Goal: Information Seeking & Learning: Check status

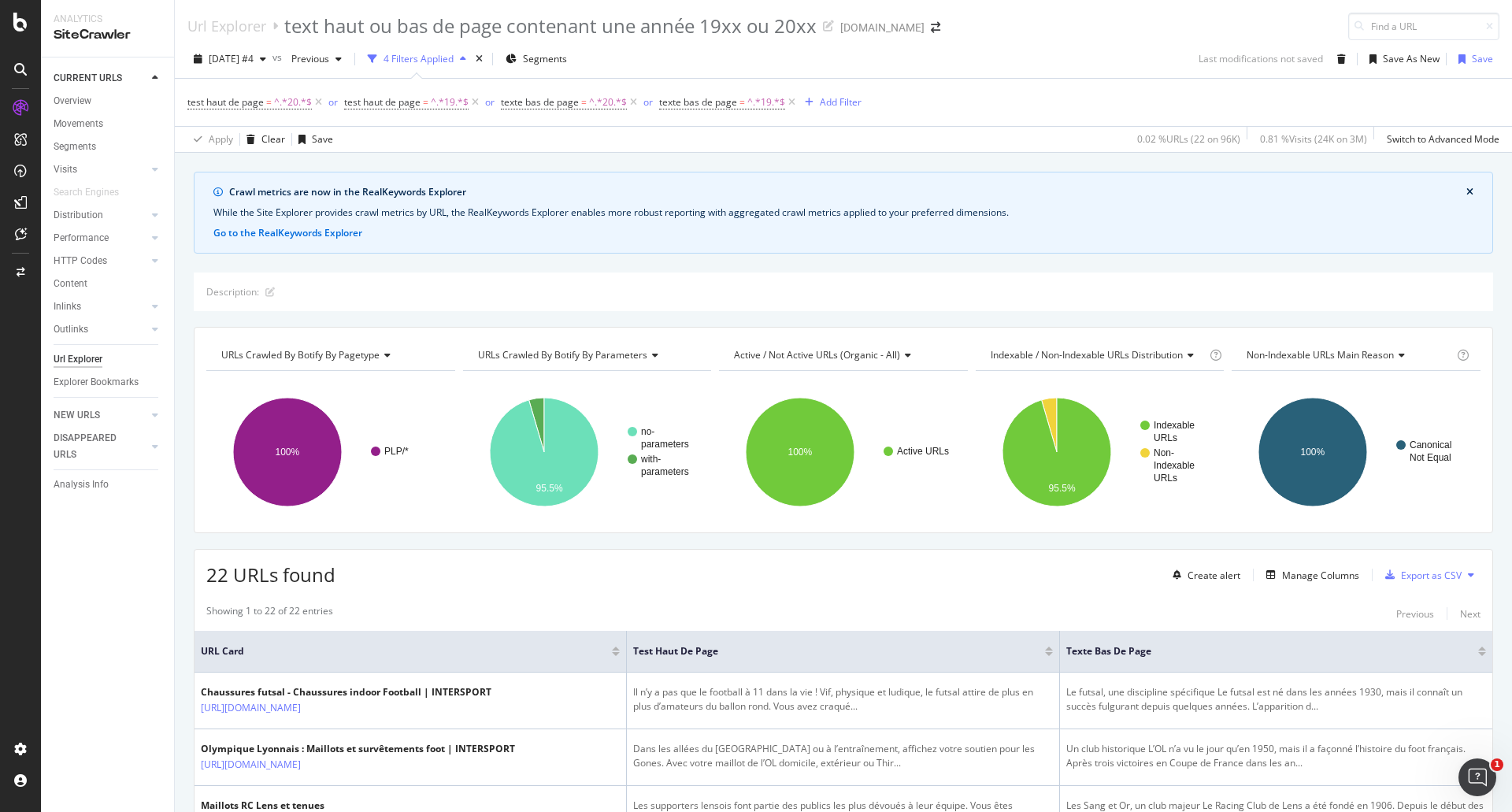
drag, startPoint x: 473, startPoint y: 100, endPoint x: 484, endPoint y: 190, distance: 90.7
click at [473, 100] on icon at bounding box center [475, 103] width 13 height 16
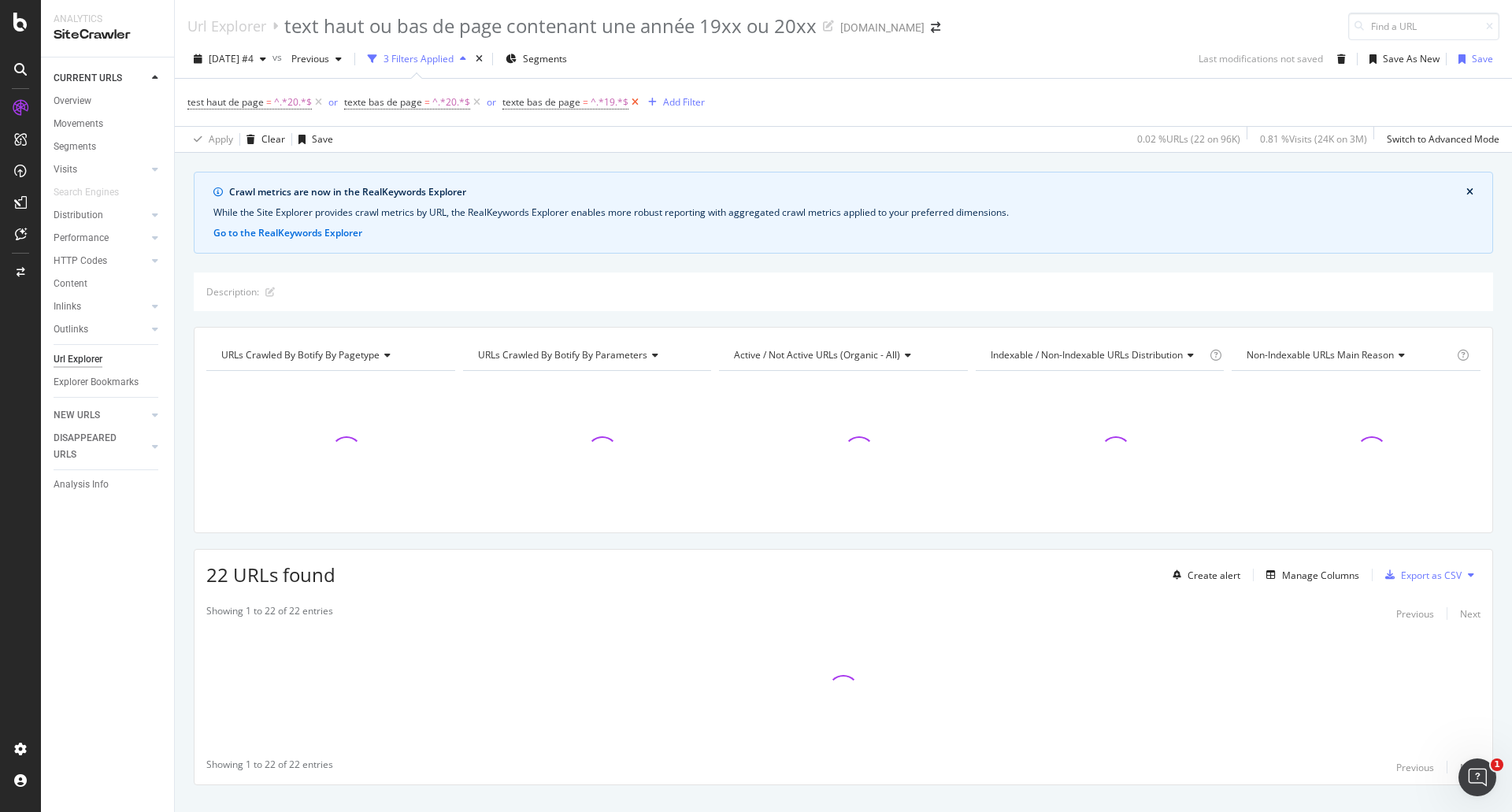
click at [636, 100] on icon at bounding box center [635, 103] width 13 height 16
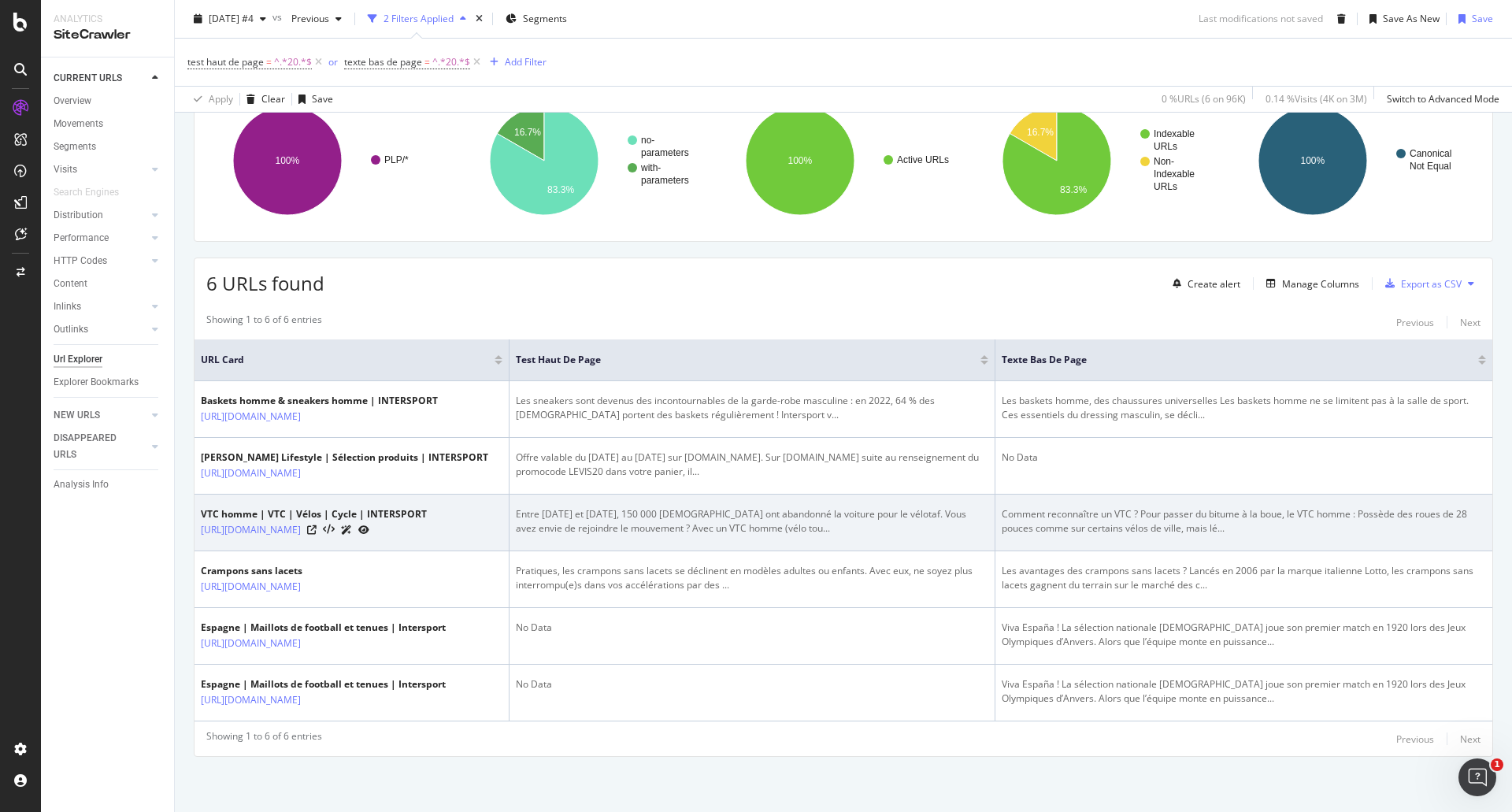
scroll to position [413, 0]
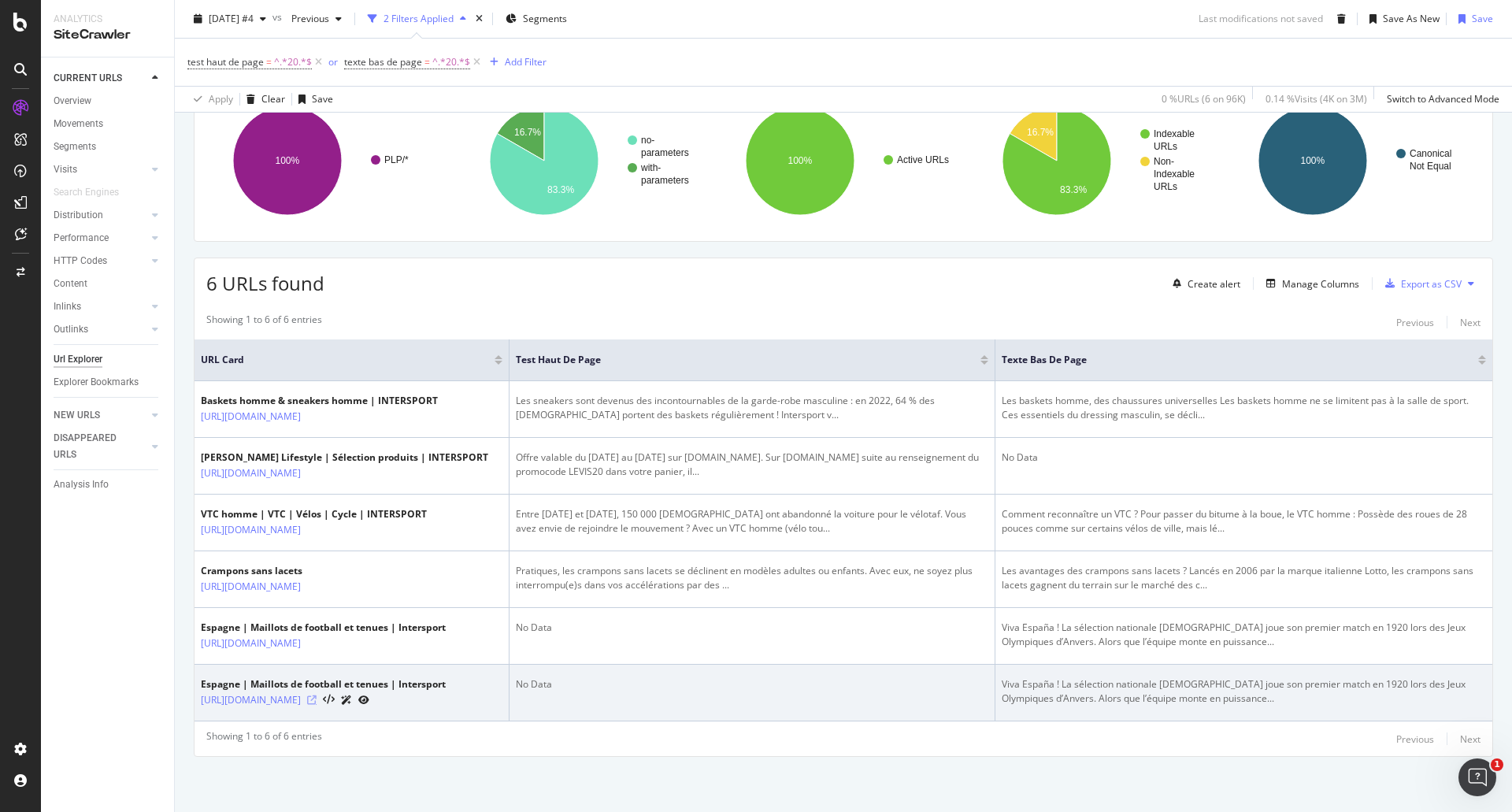
click at [316, 696] on icon at bounding box center [312, 700] width 10 height 10
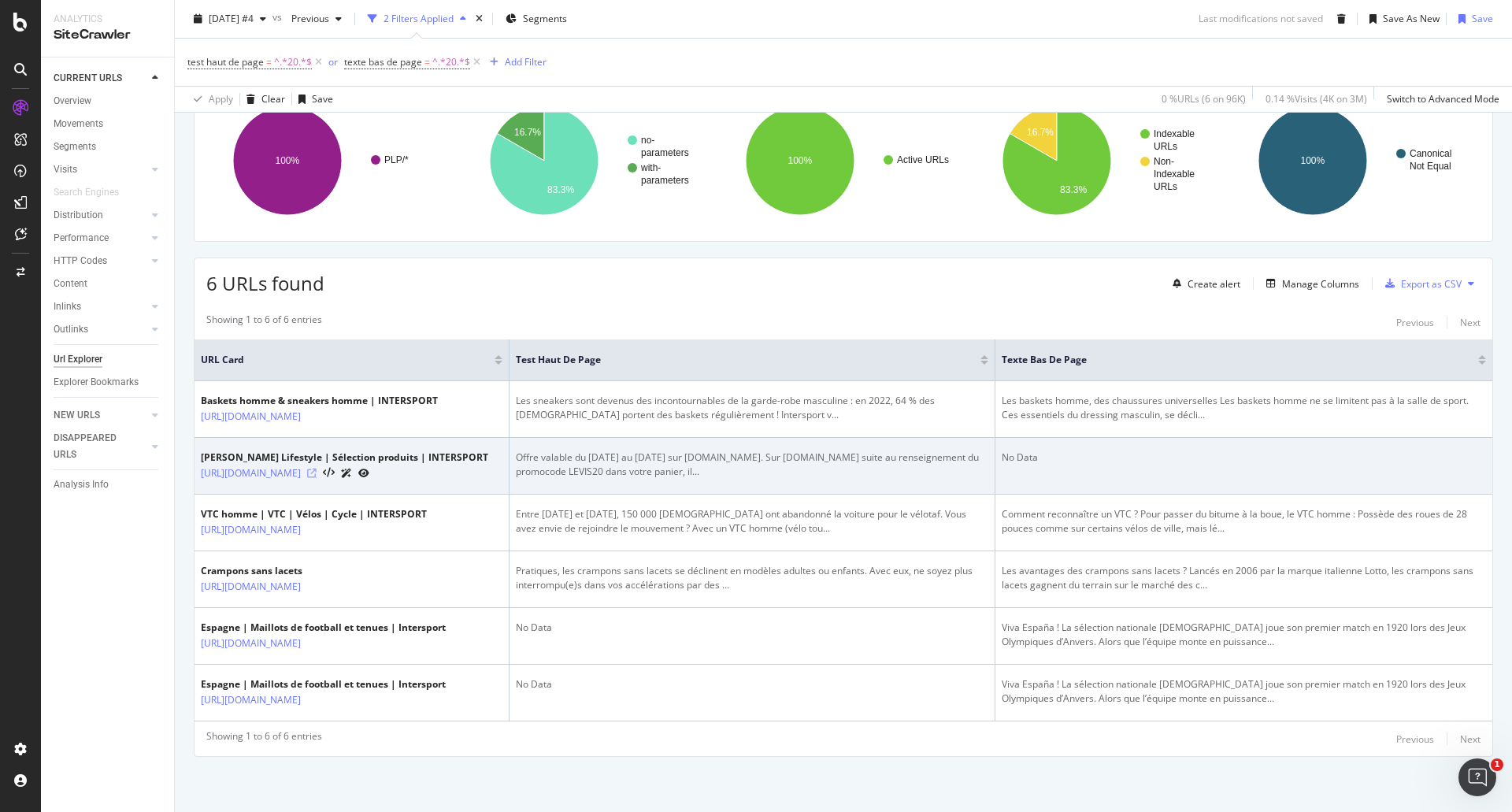
click at [316, 469] on icon at bounding box center [312, 473] width 10 height 10
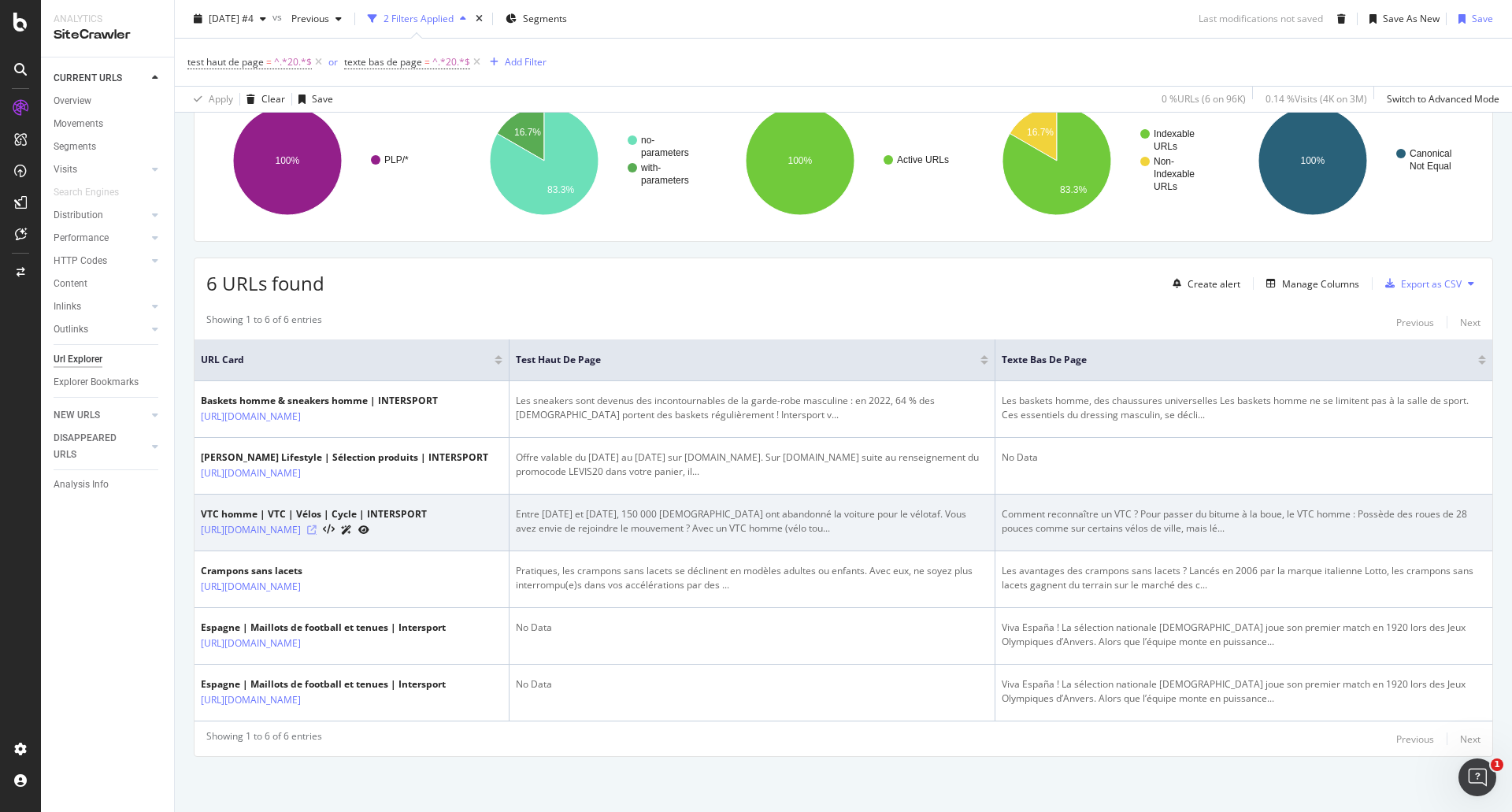
click at [316, 525] on icon at bounding box center [312, 530] width 10 height 10
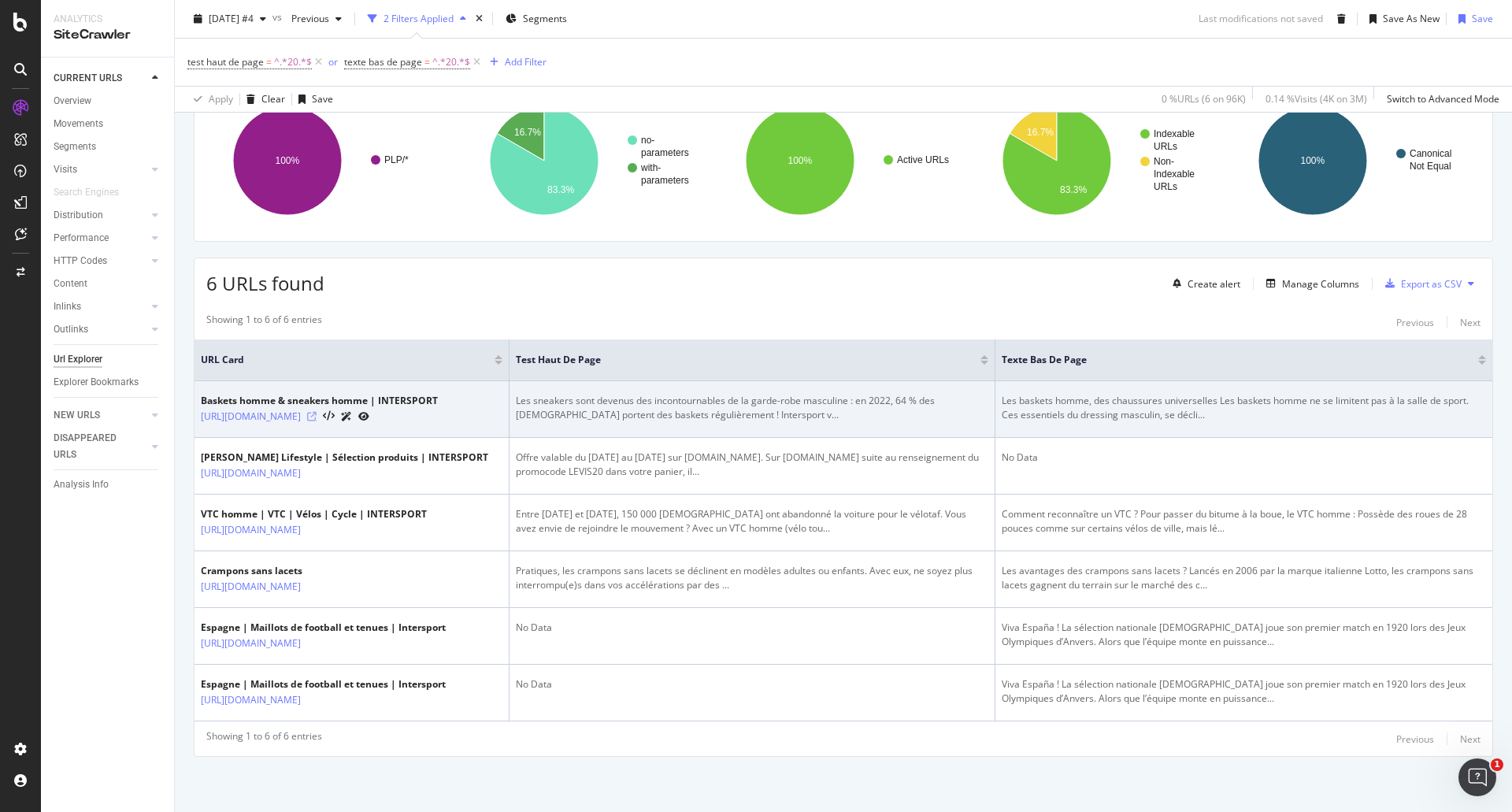
click at [316, 412] on icon at bounding box center [312, 416] width 10 height 10
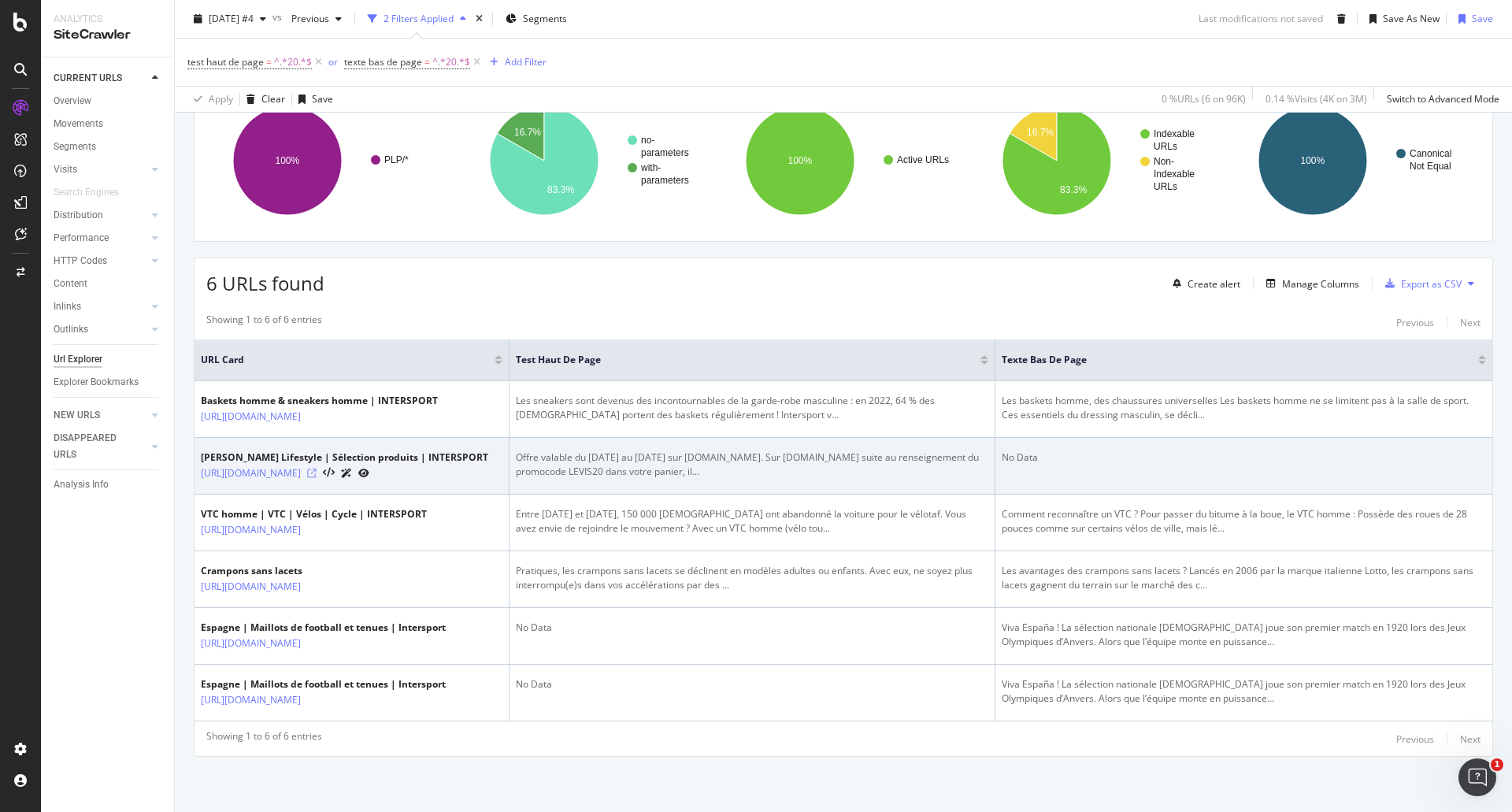
click at [316, 469] on icon at bounding box center [312, 473] width 10 height 10
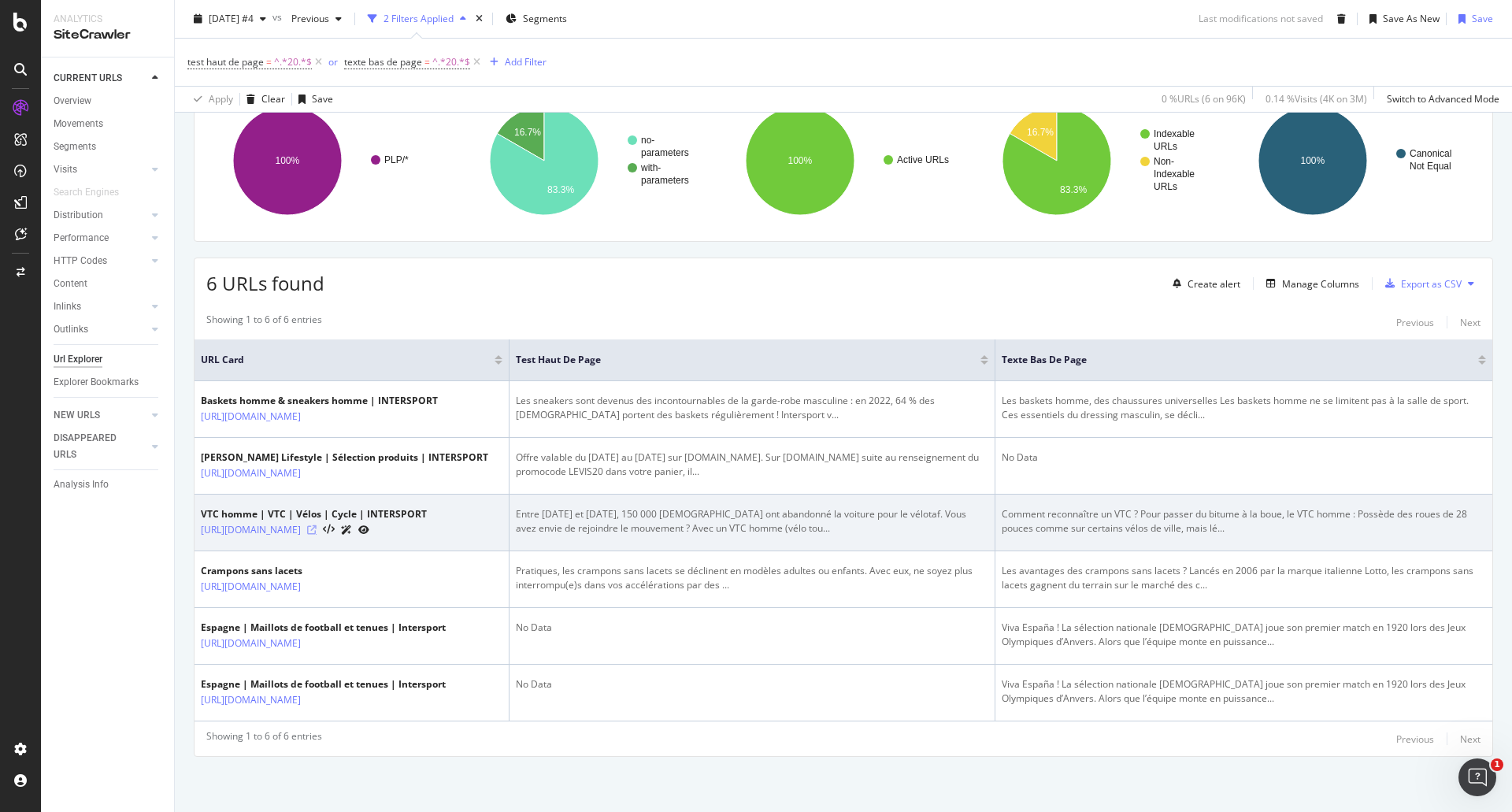
click at [316, 525] on icon at bounding box center [312, 530] width 10 height 10
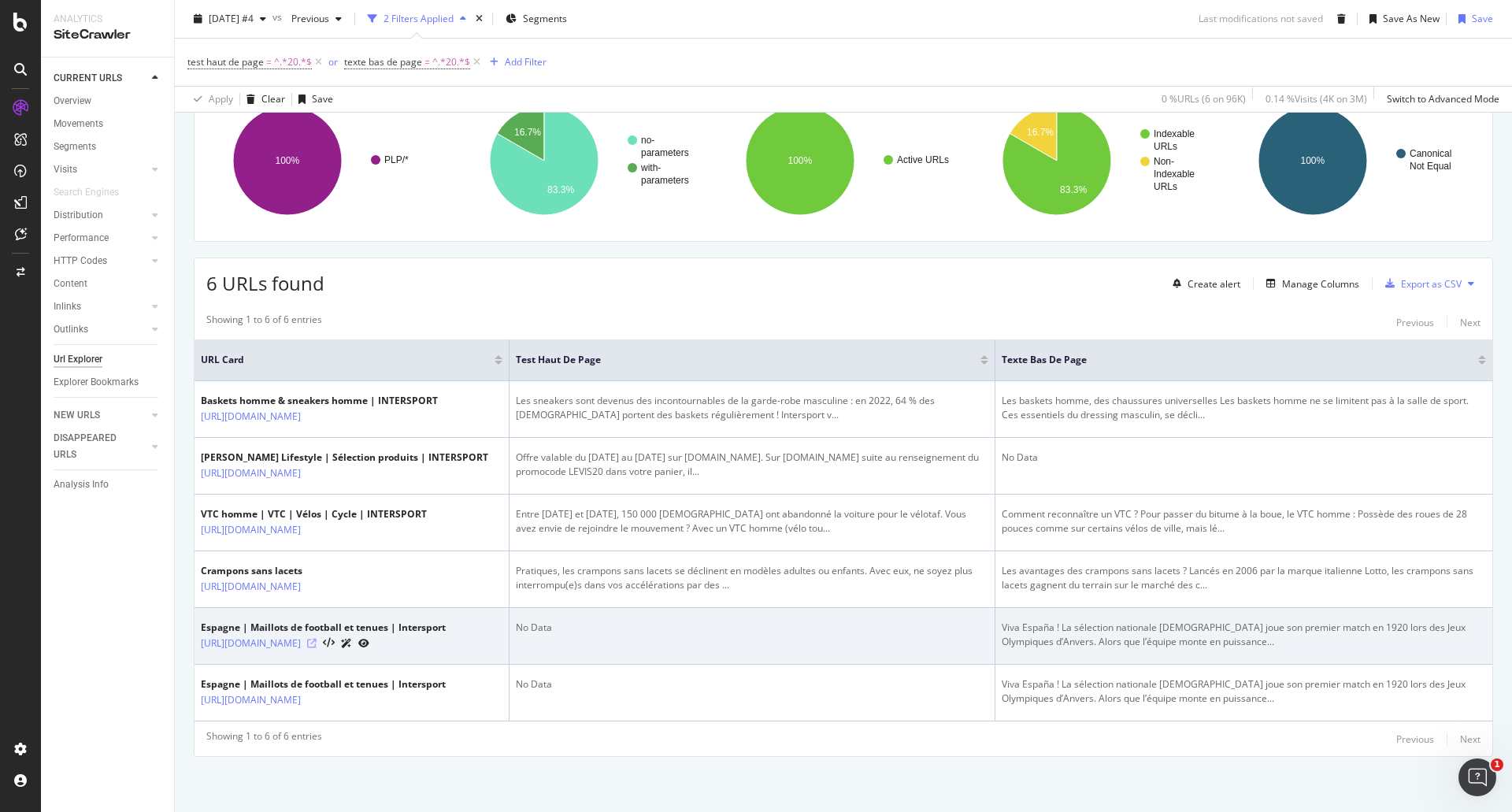
click at [316, 639] on icon at bounding box center [312, 643] width 10 height 10
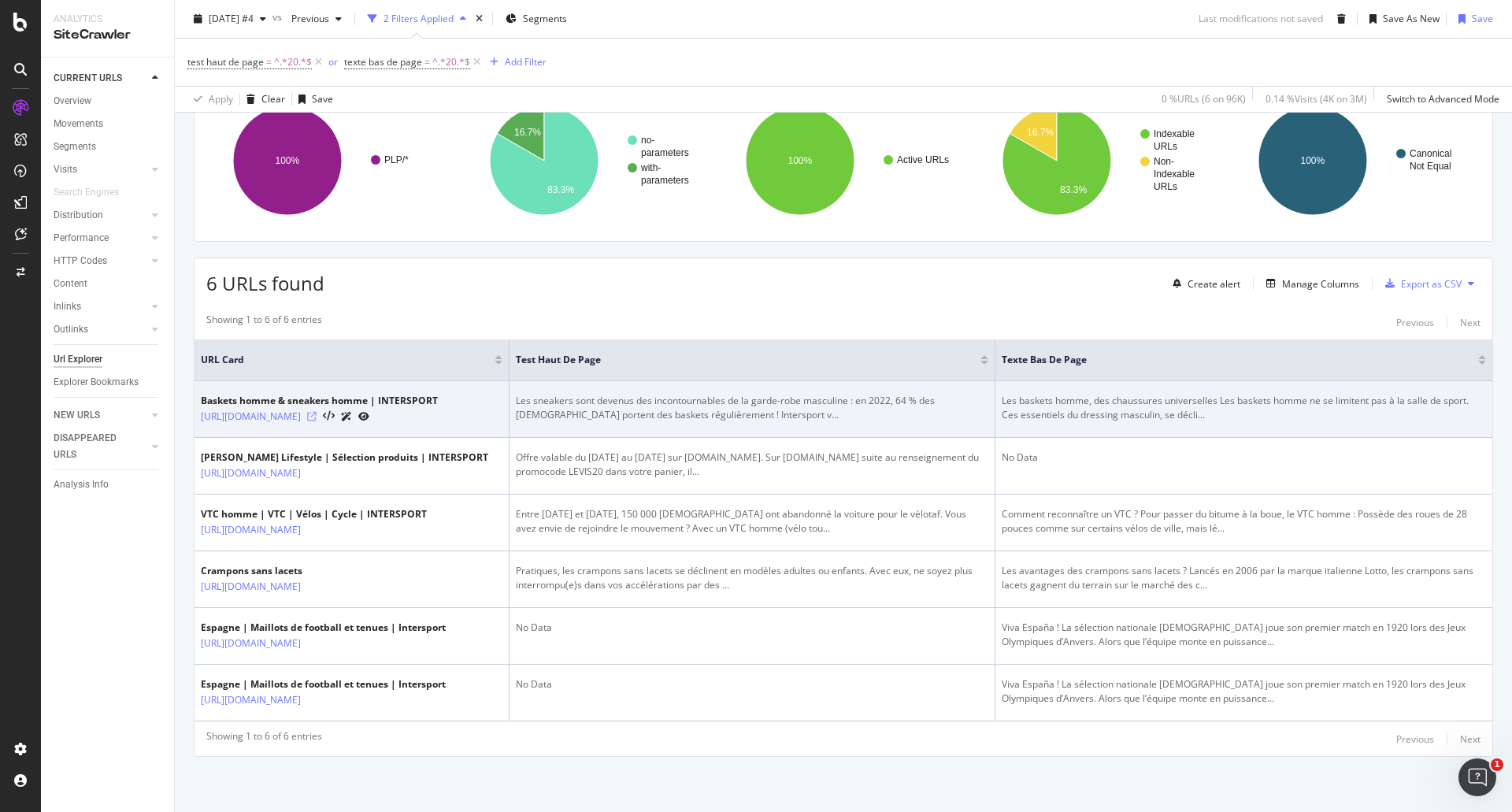
click at [316, 412] on icon at bounding box center [312, 416] width 10 height 10
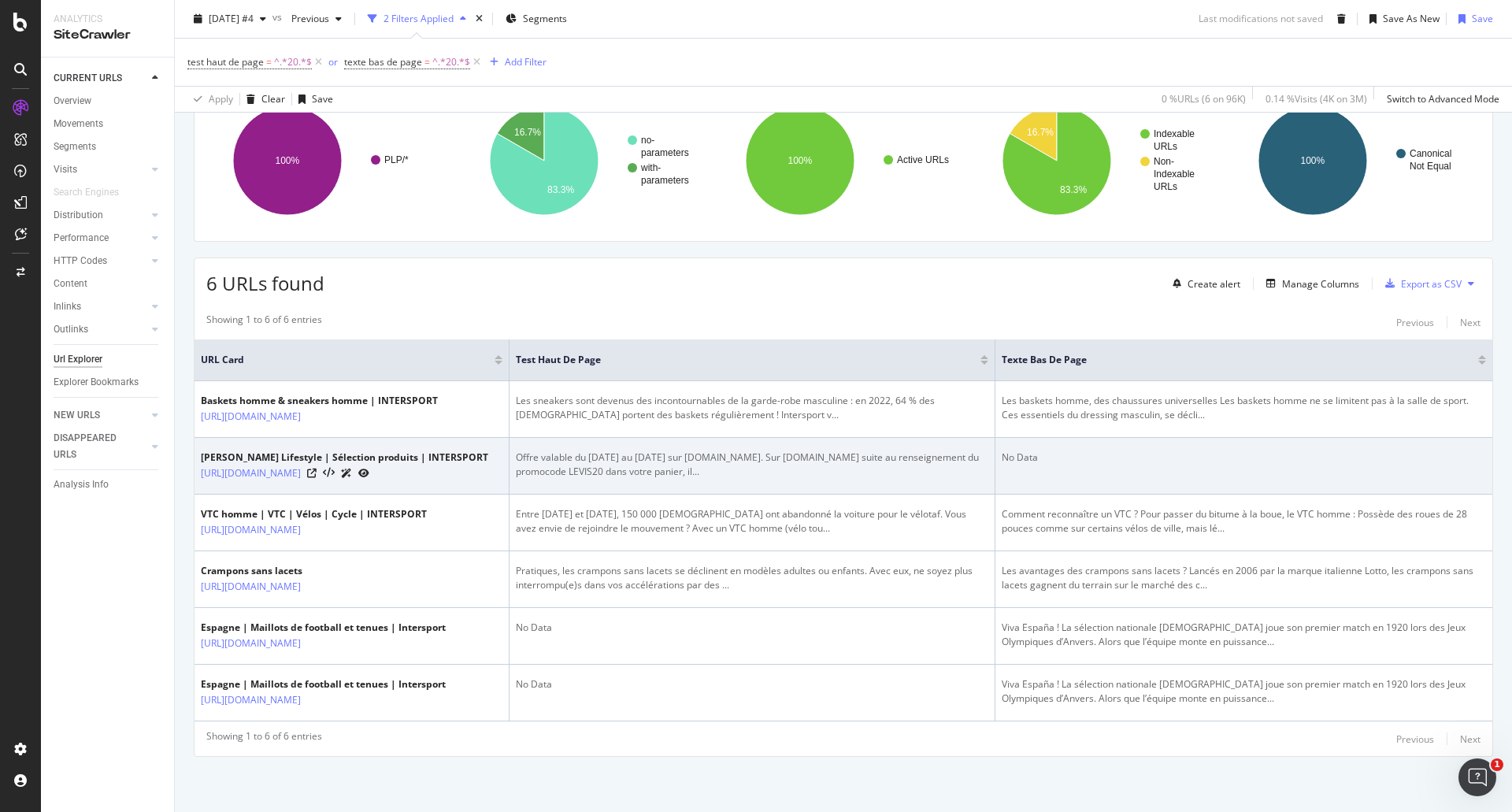
click at [370, 465] on div at bounding box center [338, 473] width 63 height 17
click at [316, 469] on icon at bounding box center [312, 473] width 10 height 10
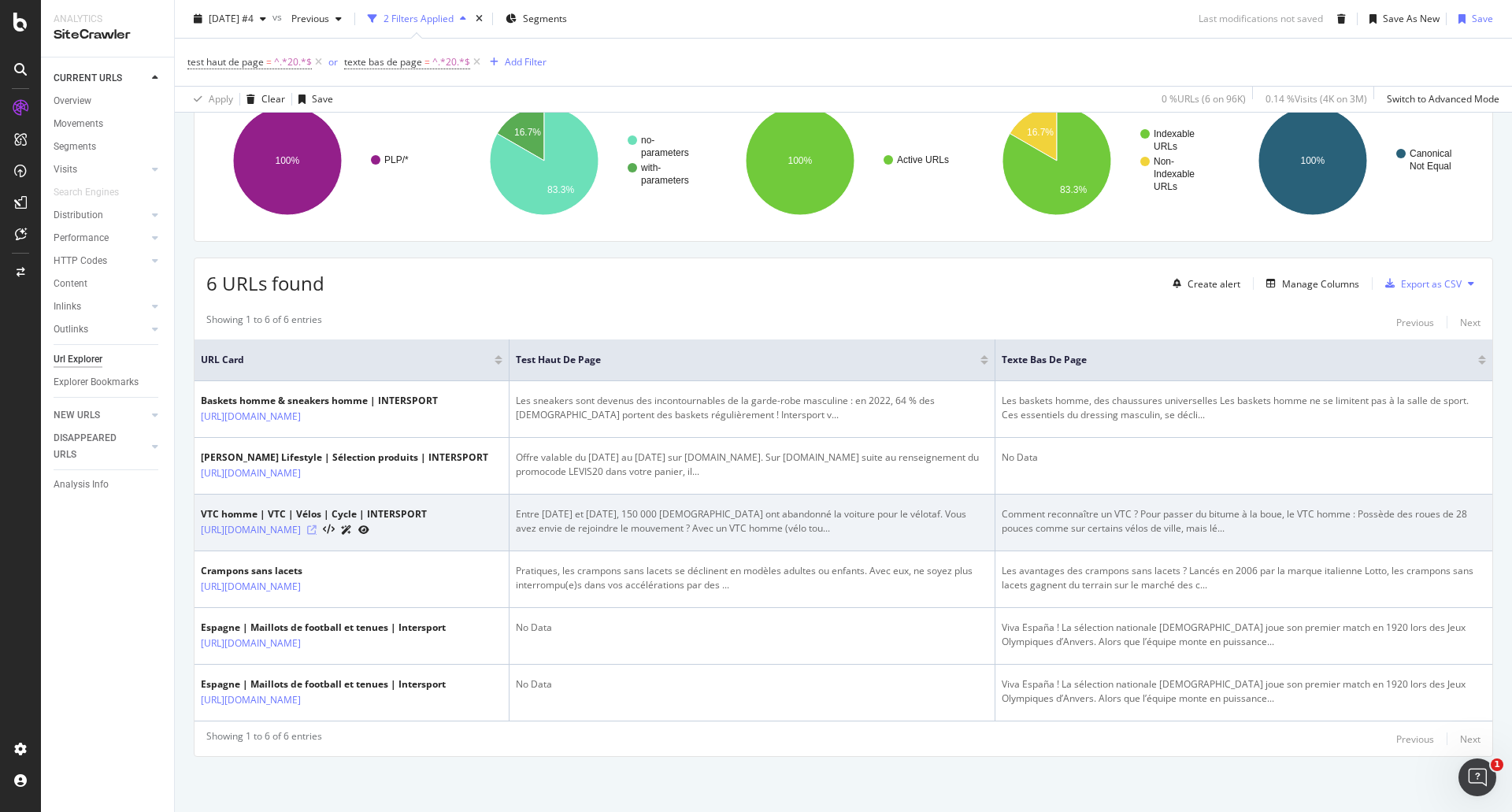
click at [316, 525] on icon at bounding box center [312, 530] width 10 height 10
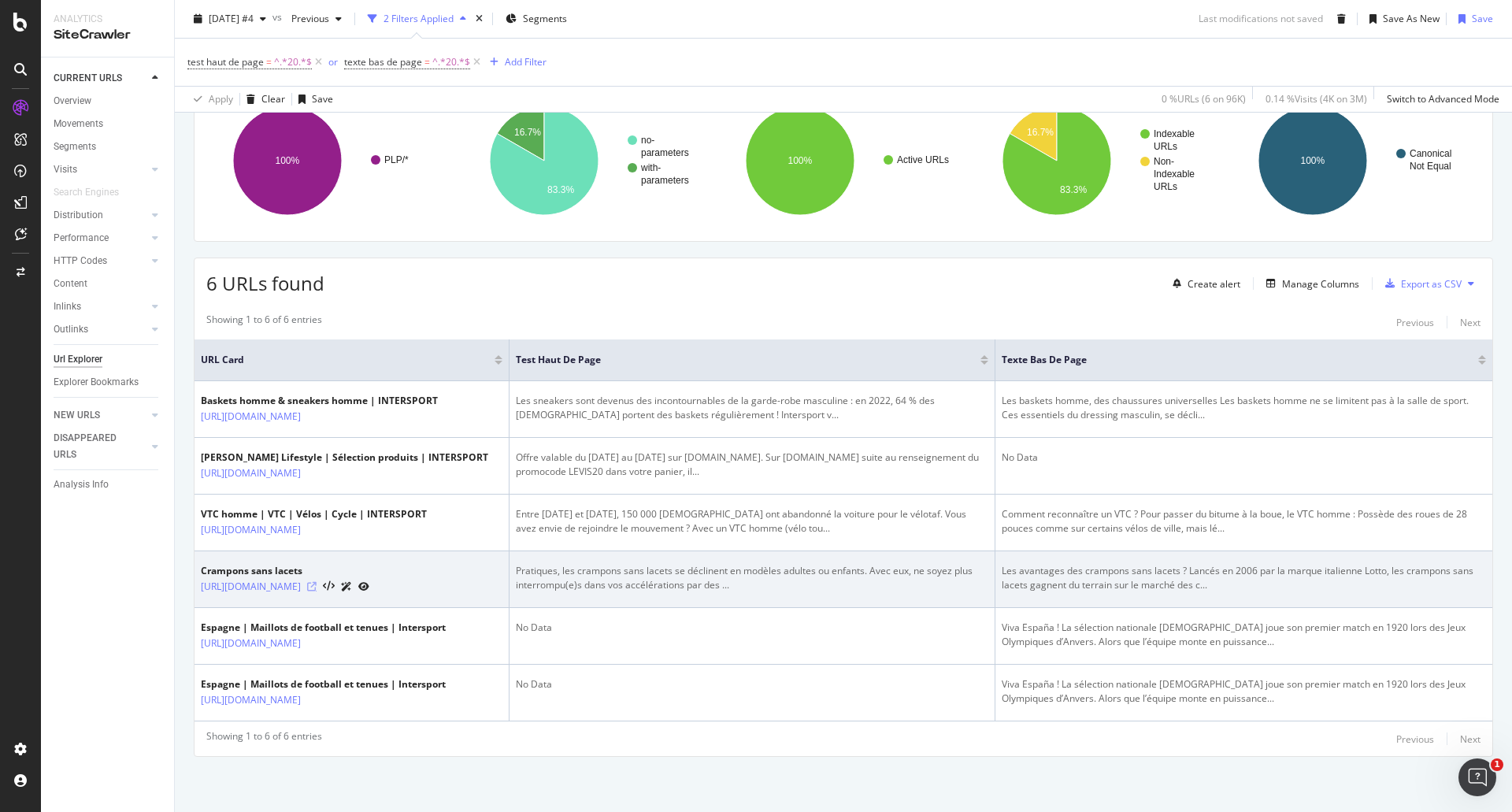
click at [316, 582] on icon at bounding box center [312, 587] width 10 height 10
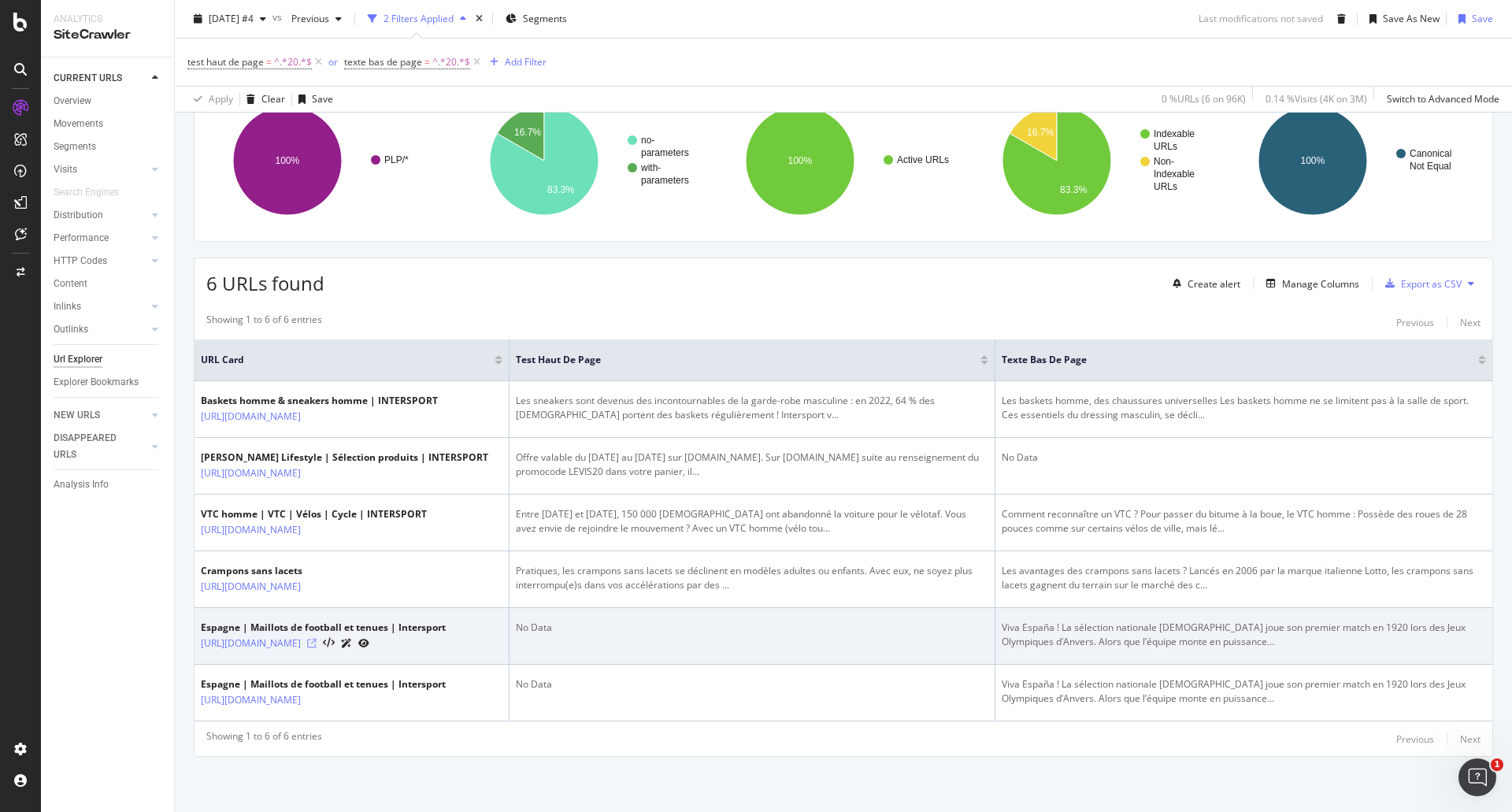
click at [316, 639] on icon at bounding box center [312, 643] width 10 height 10
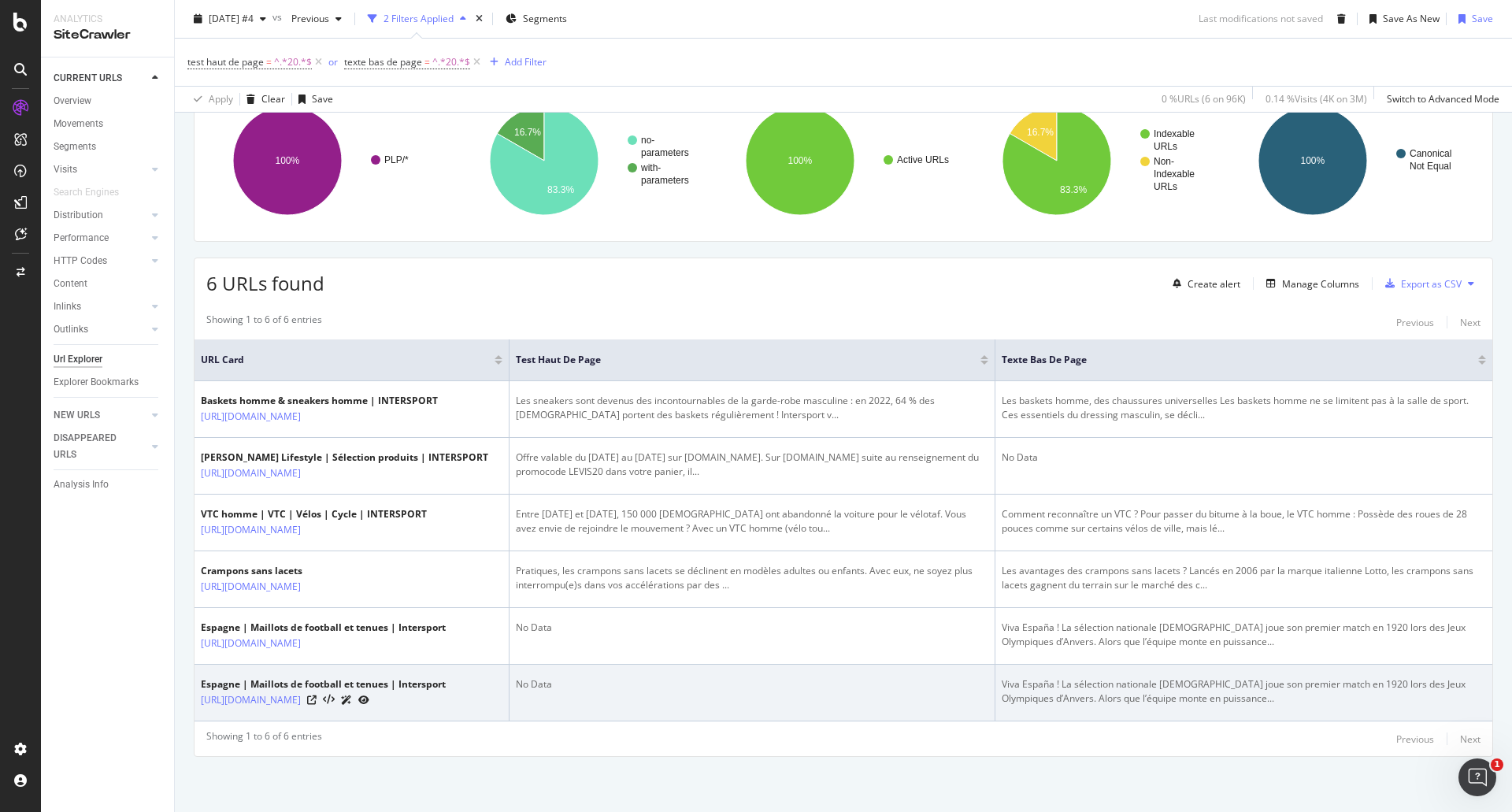
click at [370, 691] on div at bounding box center [338, 699] width 63 height 17
click at [316, 696] on icon at bounding box center [312, 700] width 10 height 10
